Goal: Book appointment/travel/reservation

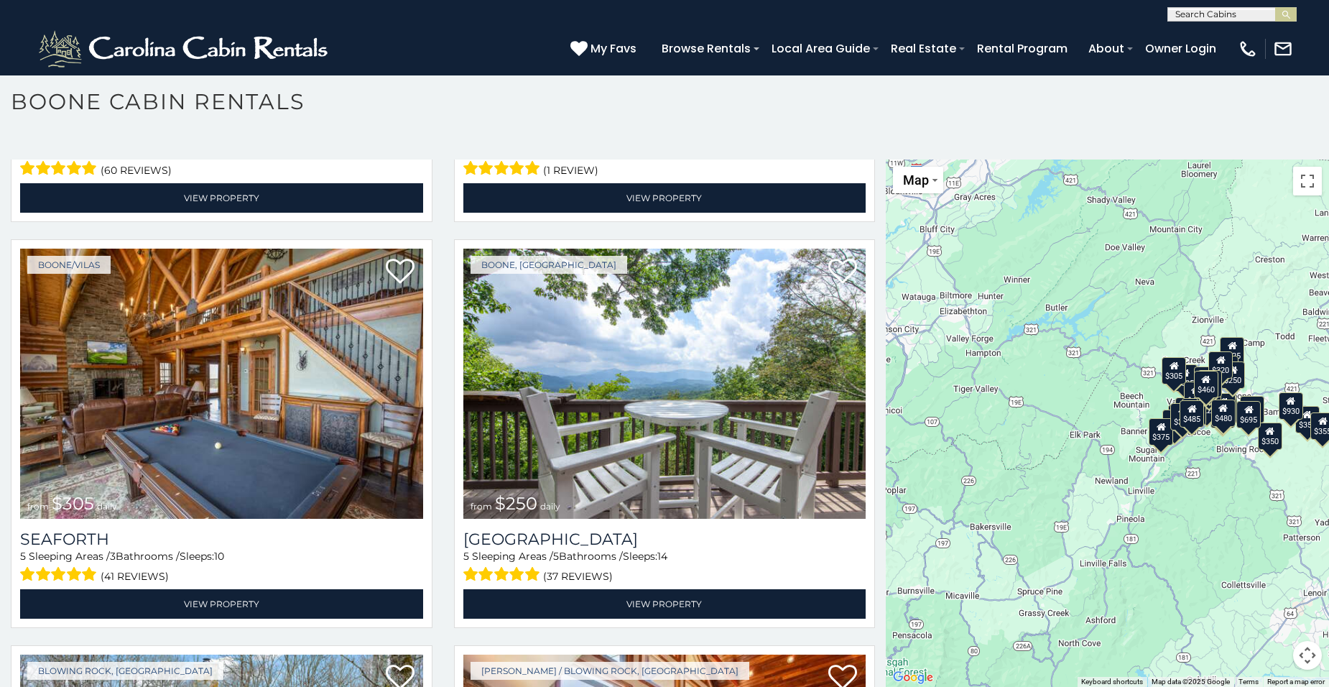
scroll to position [3612, 0]
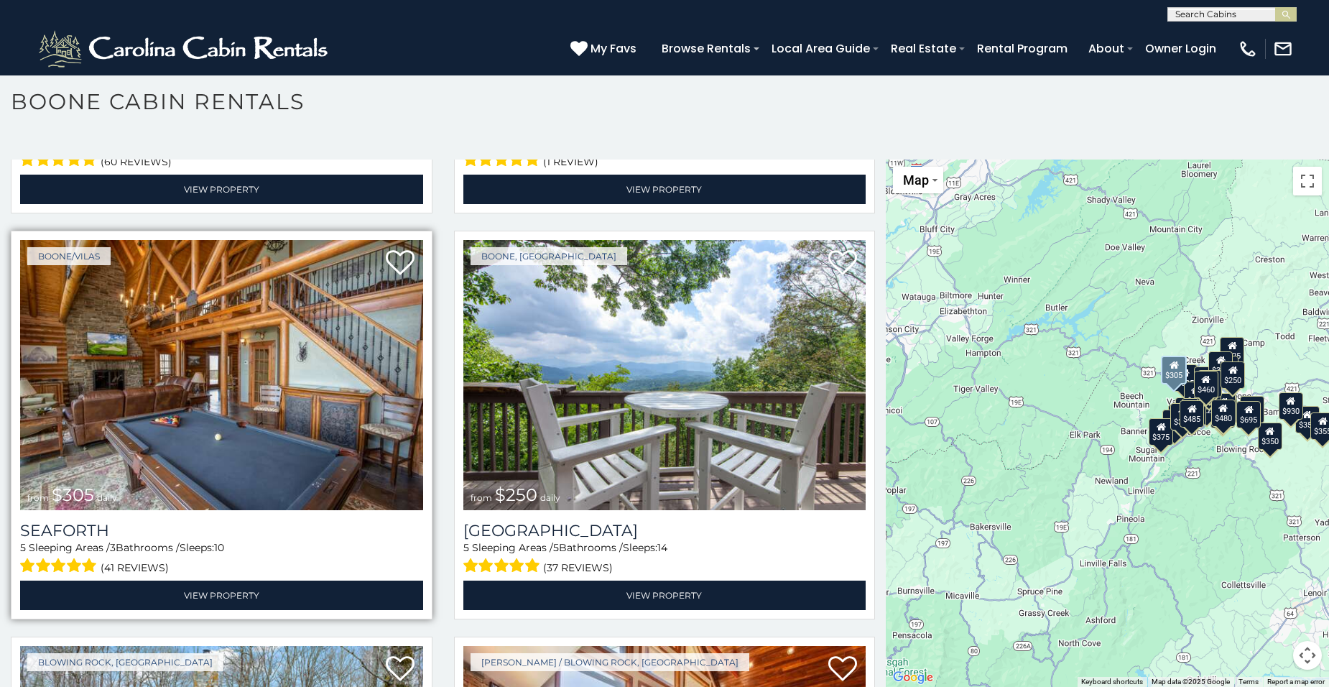
click at [269, 573] on div "Boone/Vilas from $305 daily Seaforth 5 Sleeping Areas / 3 Bathrooms / Sleeps: 1…" at bounding box center [222, 425] width 422 height 389
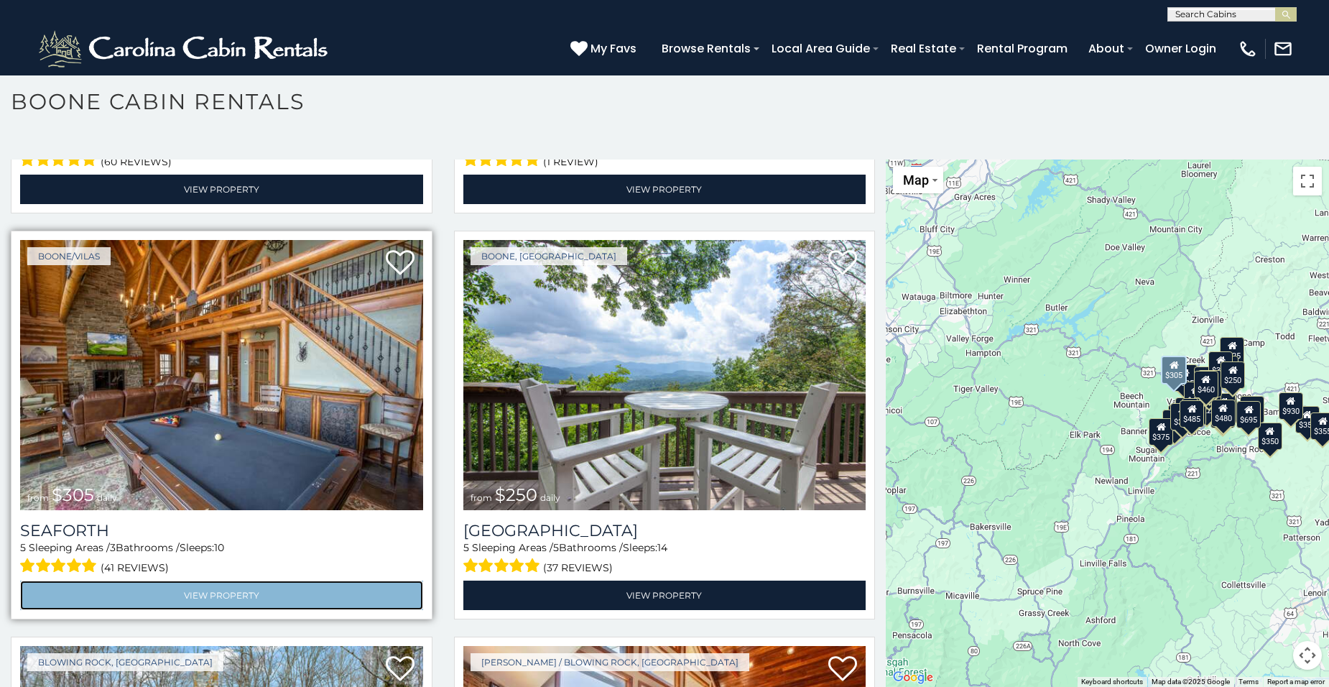
click at [261, 580] on link "View Property" at bounding box center [221, 594] width 403 height 29
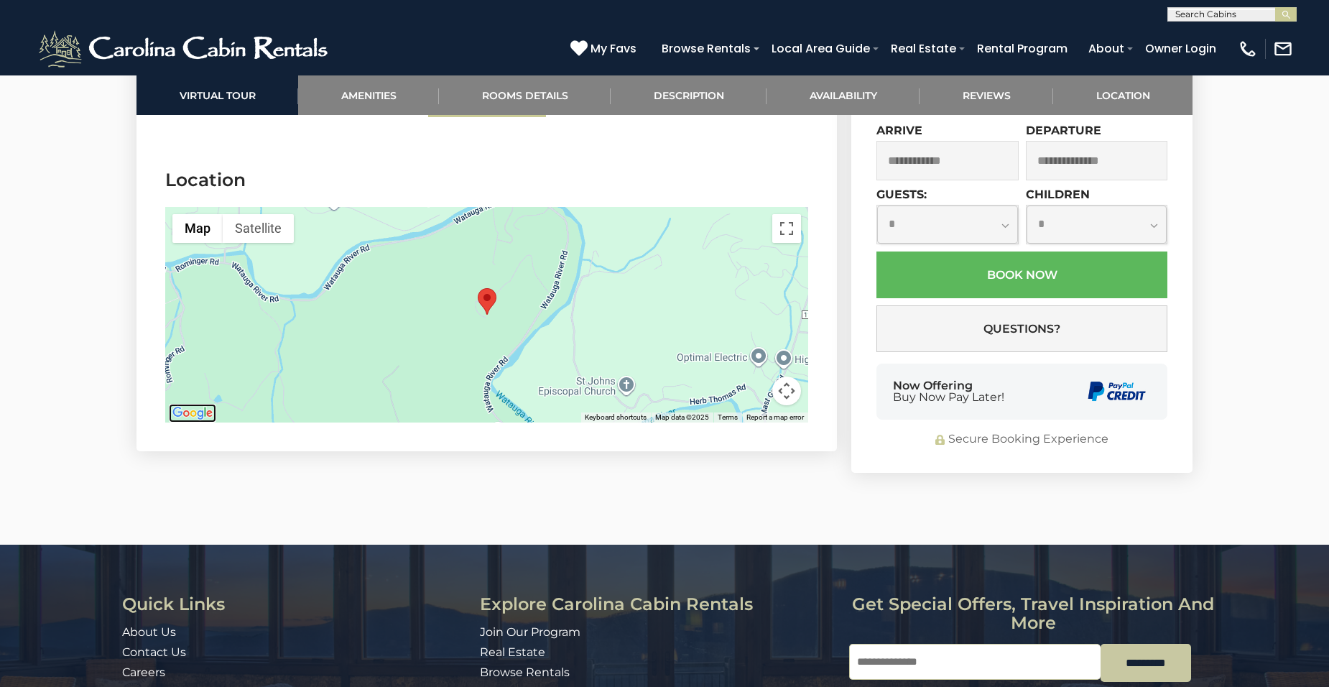
click at [181, 410] on img "Open this area in Google Maps (opens a new window)" at bounding box center [192, 413] width 47 height 19
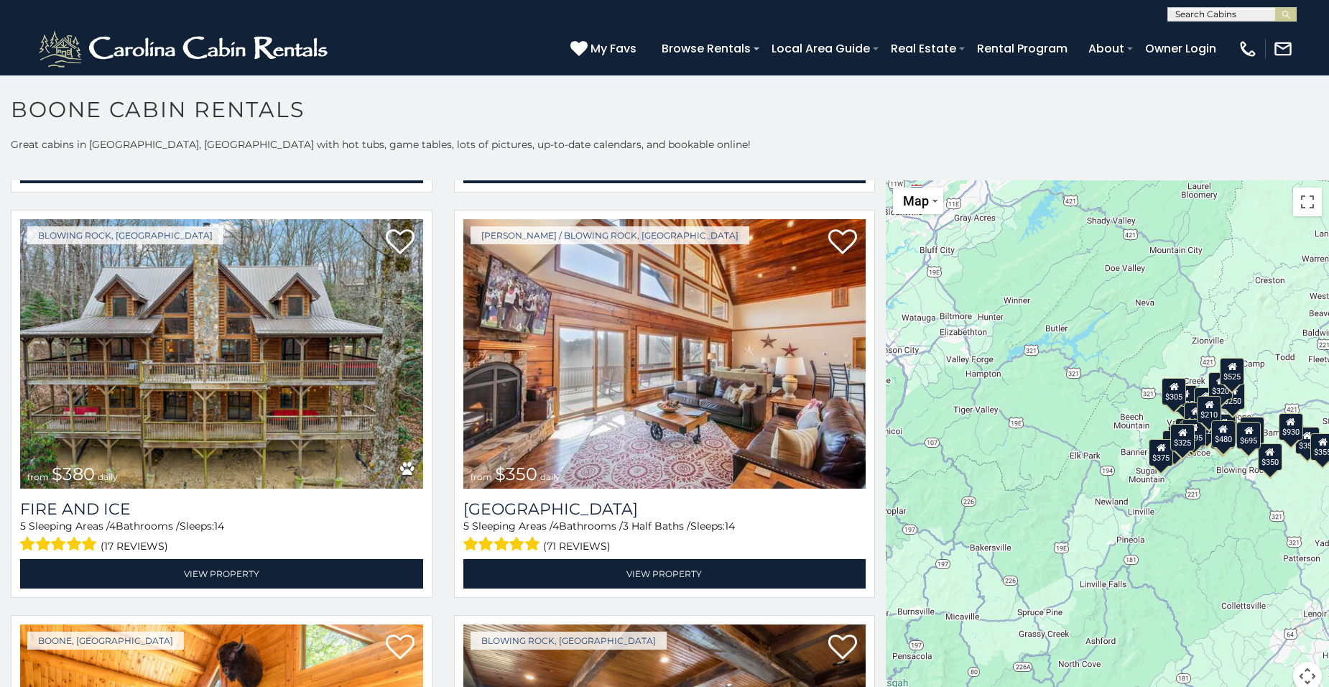
scroll to position [4076, 0]
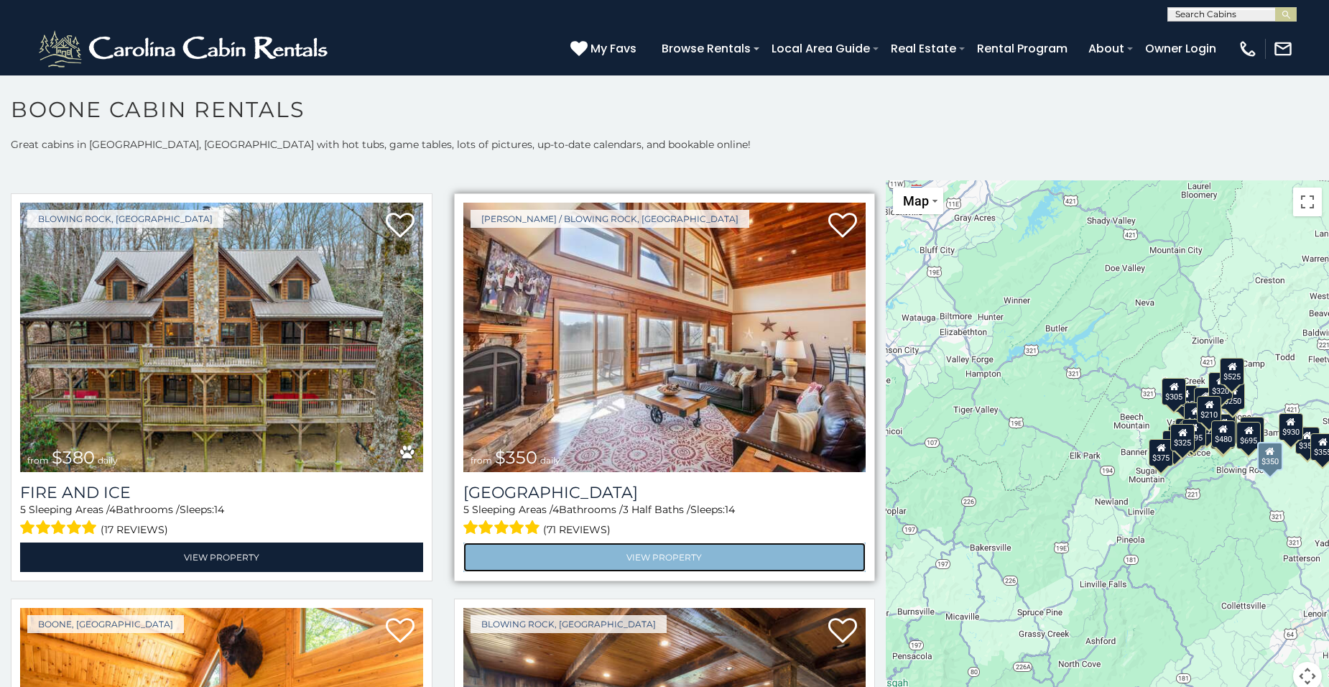
click at [601, 542] on link "View Property" at bounding box center [664, 556] width 403 height 29
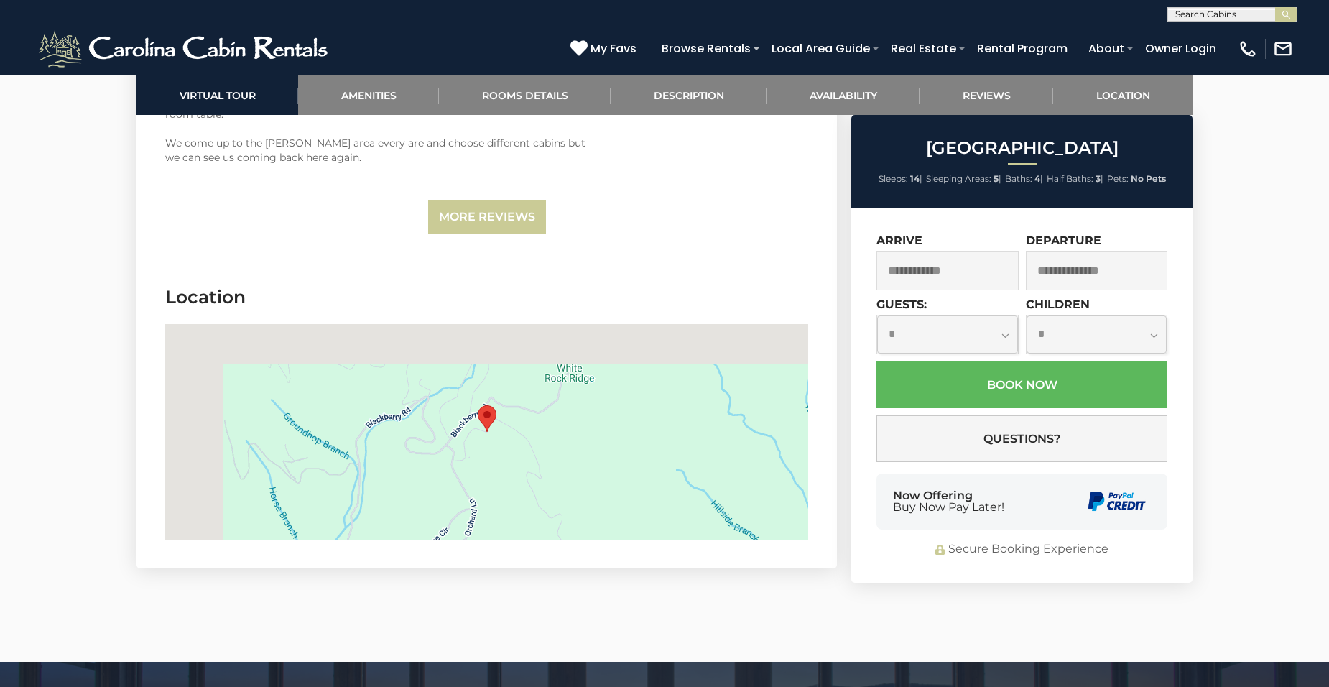
scroll to position [4538, 0]
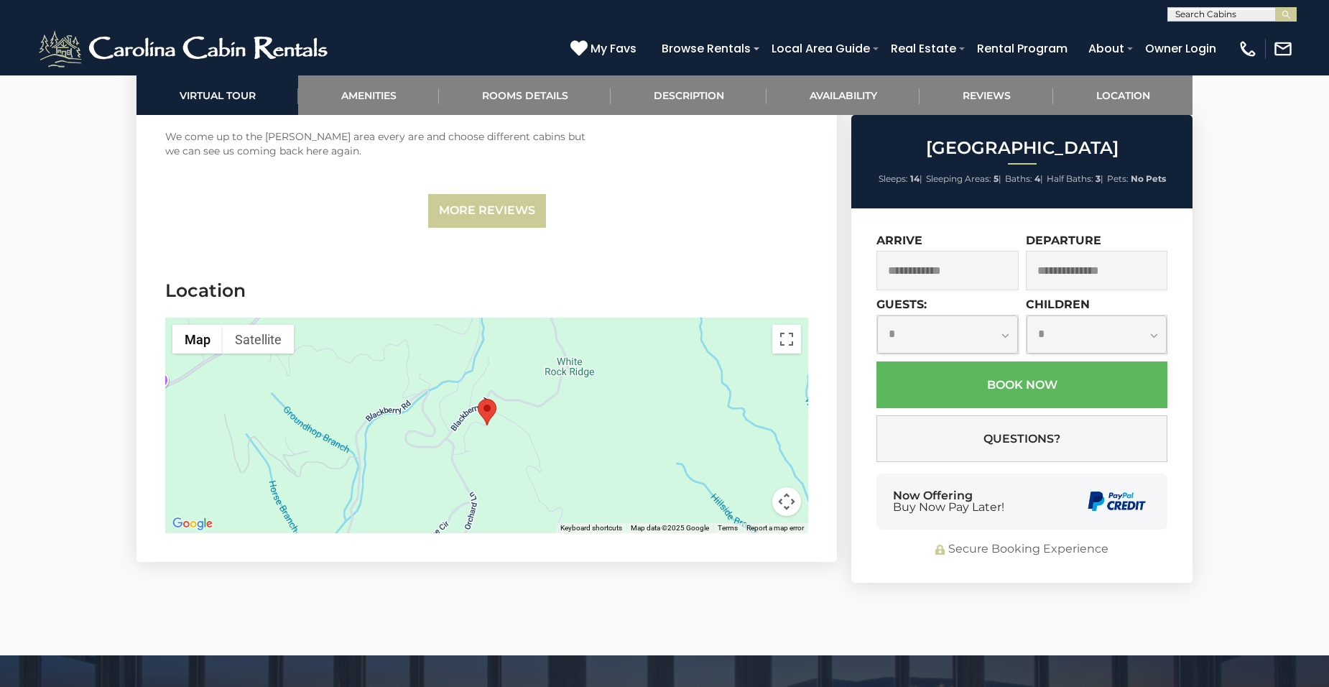
click at [195, 491] on section "Location ← Move left → Move right ↑ Move up ↓ Move down + Zoom in - Zoom out Ho…" at bounding box center [486, 408] width 700 height 305
click at [194, 514] on img "Open this area in Google Maps (opens a new window)" at bounding box center [192, 523] width 47 height 19
